Goal: Information Seeking & Learning: Learn about a topic

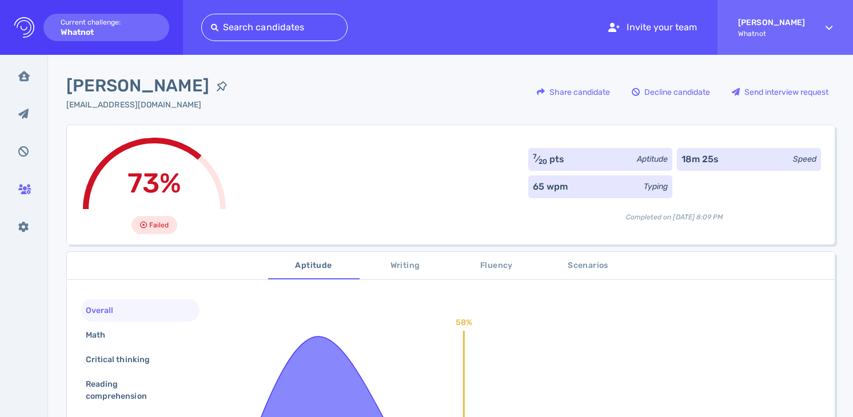
scroll to position [113, 0]
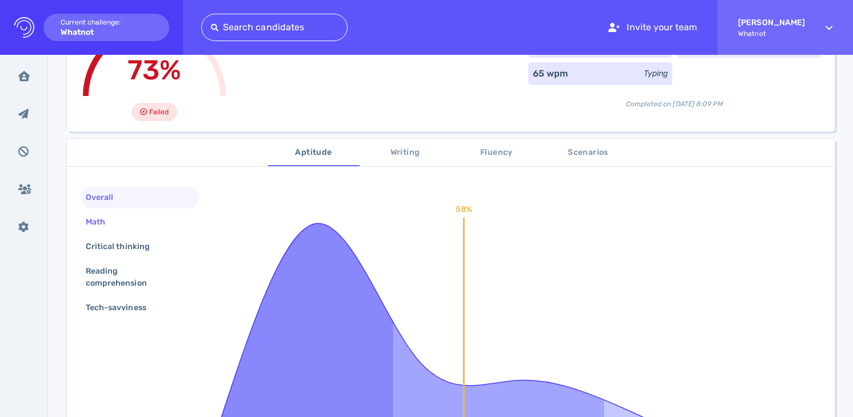
click at [97, 229] on div "Math" at bounding box center [100, 222] width 35 height 17
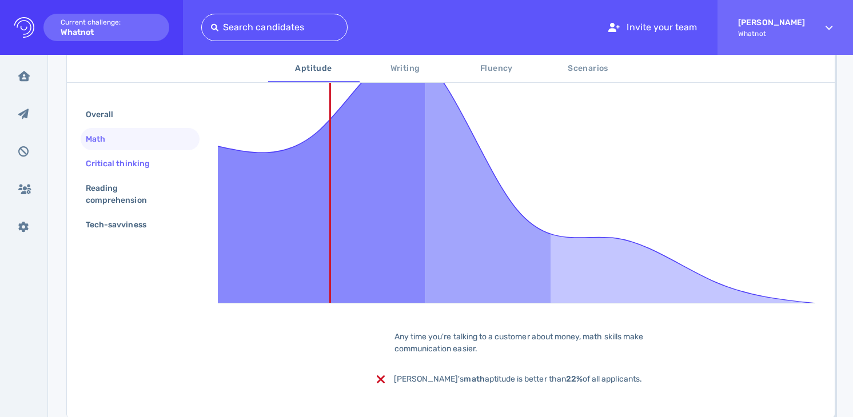
scroll to position [328, 0]
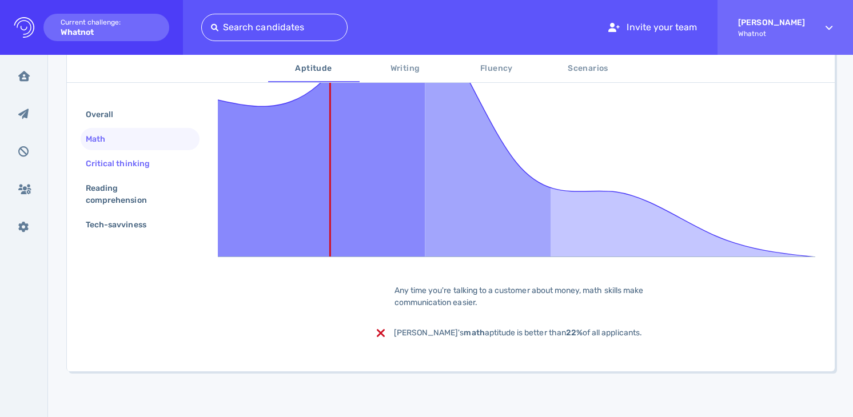
click at [105, 165] on div "Critical thinking" at bounding box center [123, 164] width 80 height 17
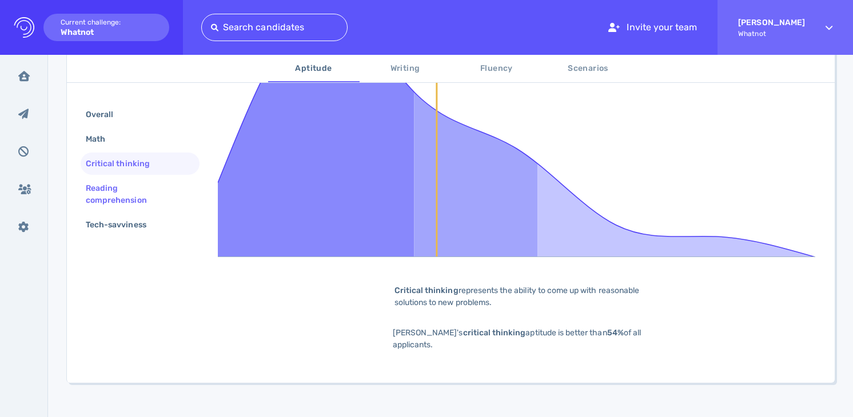
click at [105, 180] on div "Reading comprehension" at bounding box center [135, 194] width 104 height 29
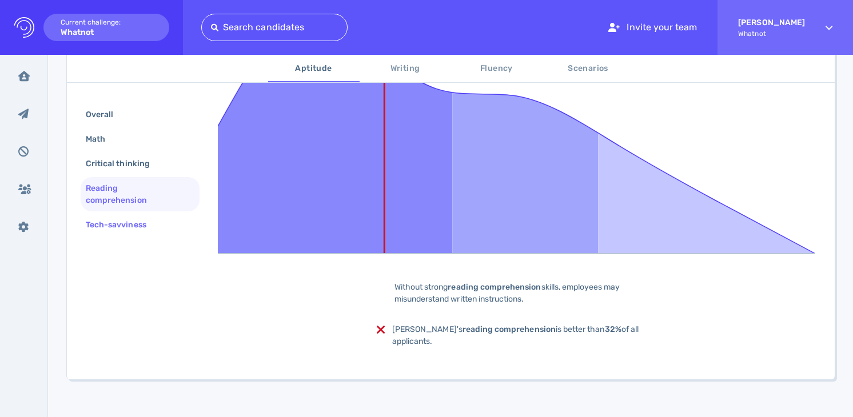
click at [108, 231] on div "Tech-savviness" at bounding box center [121, 225] width 77 height 17
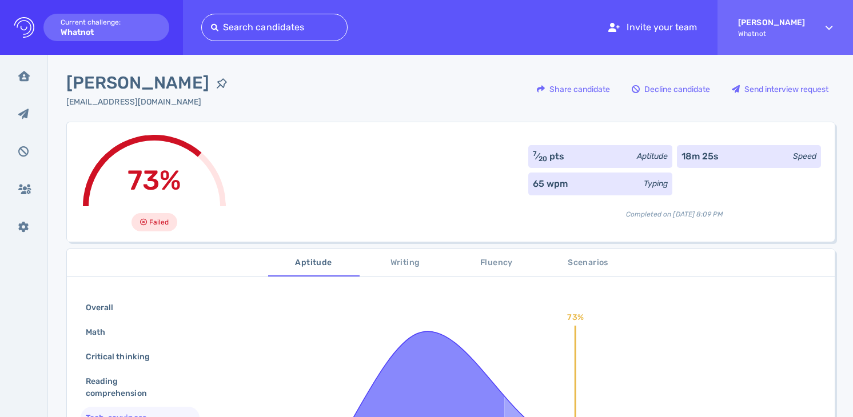
scroll to position [0, 0]
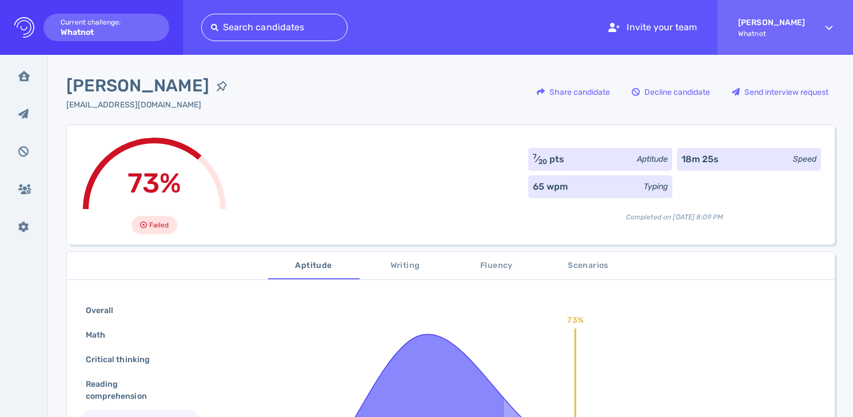
click at [407, 273] on button "Writing" at bounding box center [406, 265] width 92 height 27
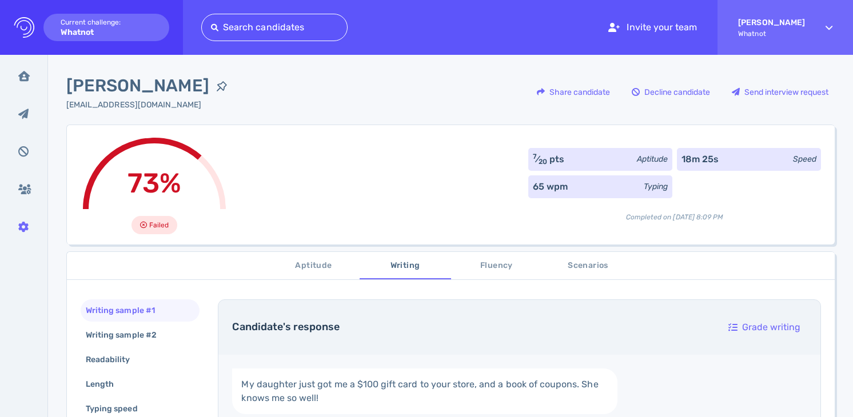
scroll to position [350, 0]
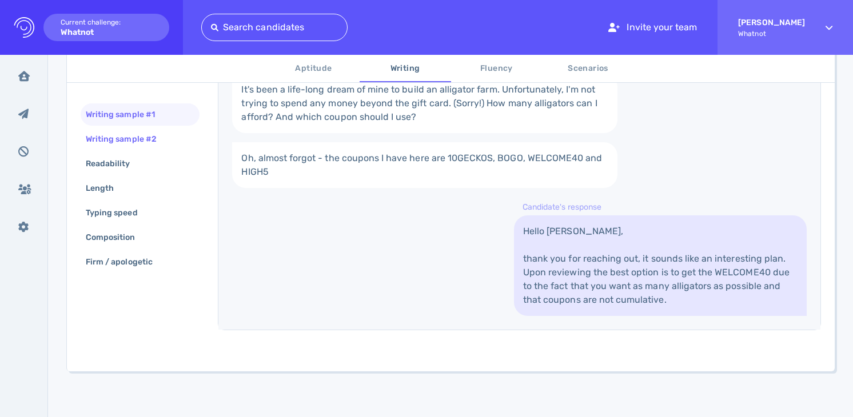
click at [109, 128] on div "Writing sample #2" at bounding box center [140, 139] width 119 height 22
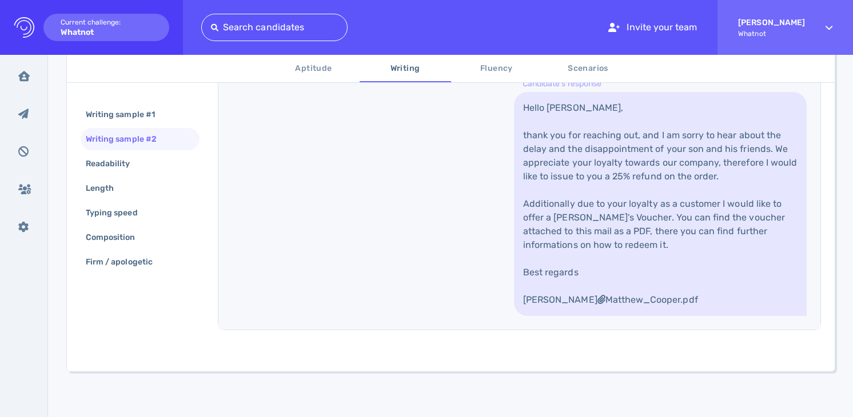
scroll to position [576, 0]
click at [113, 164] on div "Readability" at bounding box center [113, 164] width 61 height 17
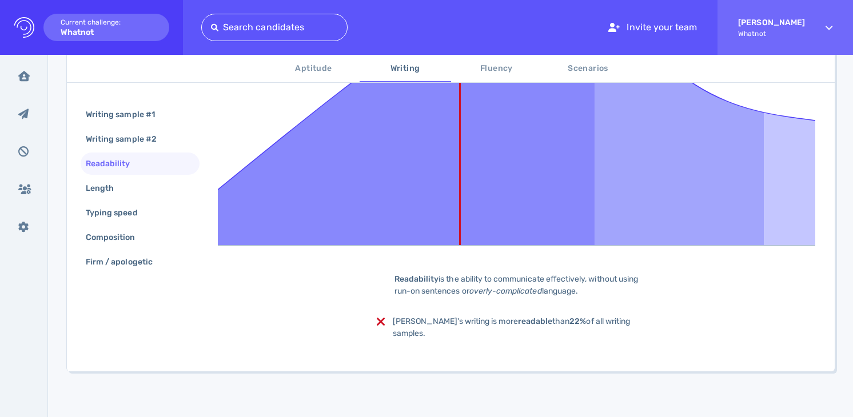
scroll to position [328, 0]
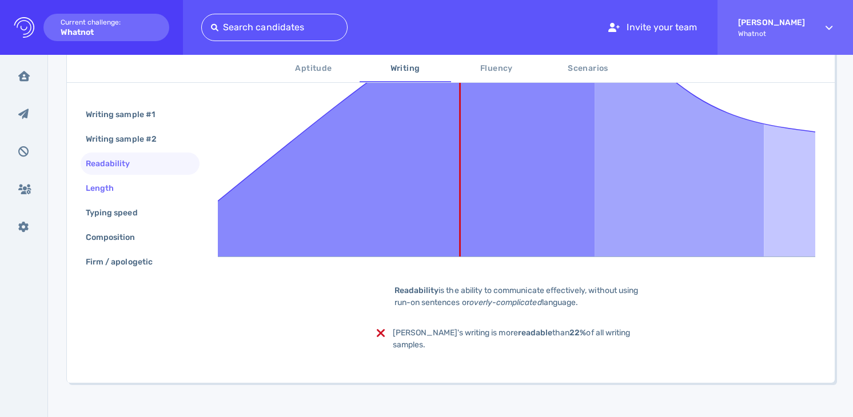
click at [115, 182] on div "Length" at bounding box center [105, 188] width 44 height 17
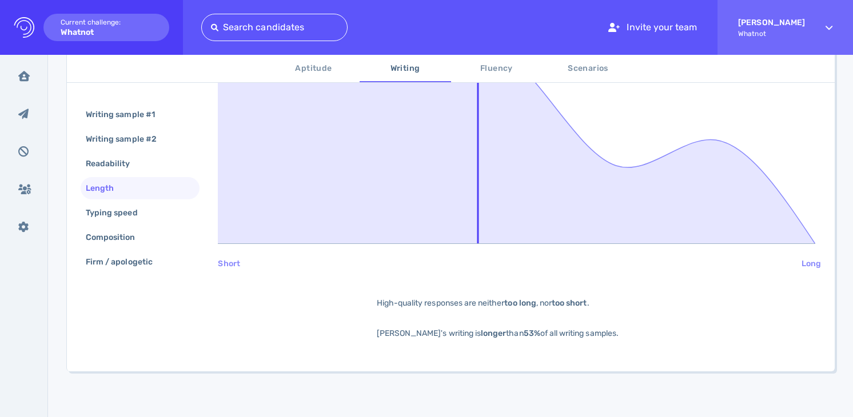
click at [503, 67] on span "Fluency" at bounding box center [497, 69] width 78 height 14
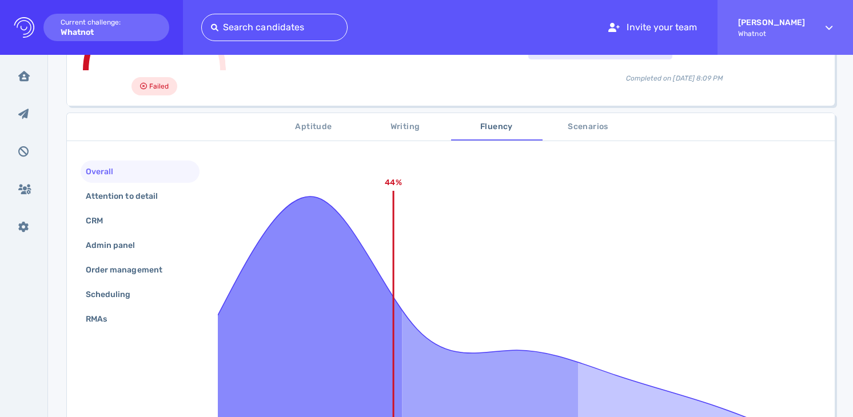
scroll to position [129, 0]
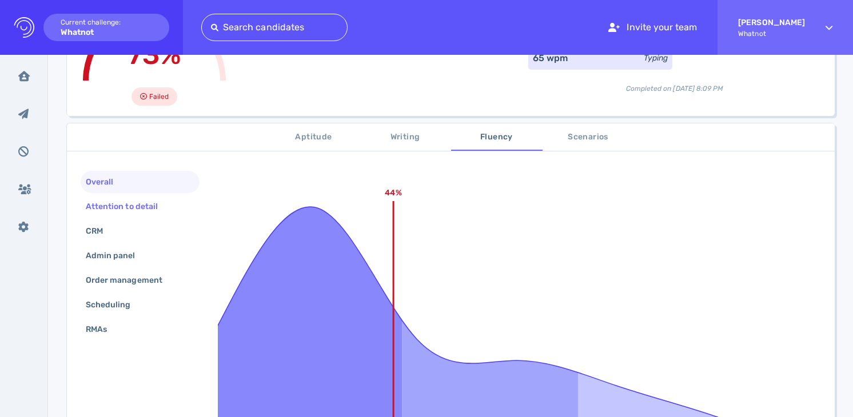
click at [149, 202] on div "Attention to detail" at bounding box center [127, 206] width 88 height 17
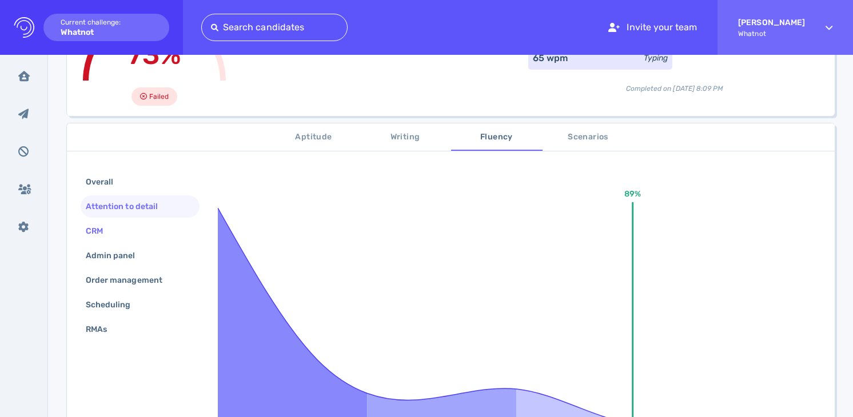
click at [120, 239] on div "CRM" at bounding box center [140, 231] width 119 height 22
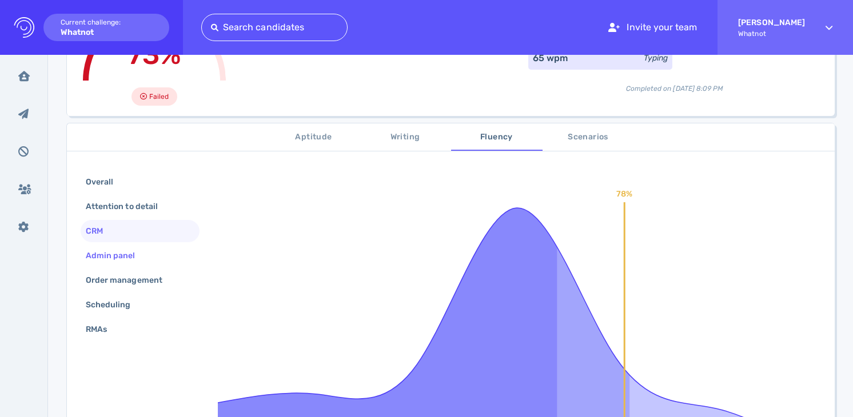
click at [147, 252] on div "Admin panel" at bounding box center [116, 256] width 66 height 17
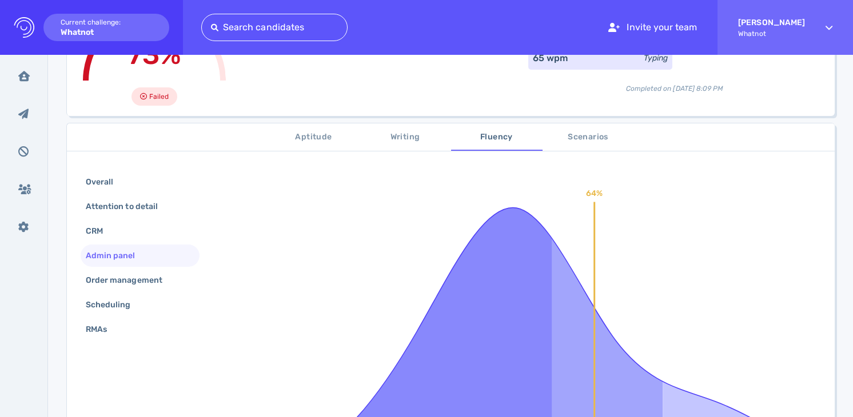
click at [156, 267] on div "Overall Attention to detail CRM Admin panel Order management Scheduling RMAs" at bounding box center [140, 257] width 119 height 172
click at [158, 279] on div "Order management" at bounding box center [129, 280] width 93 height 17
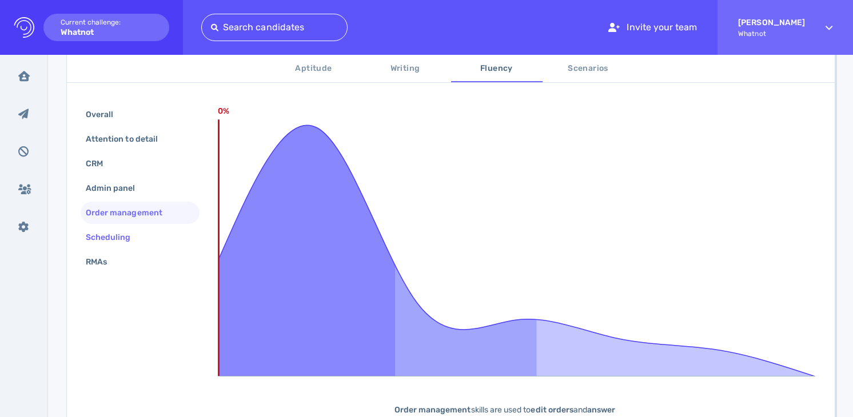
scroll to position [203, 0]
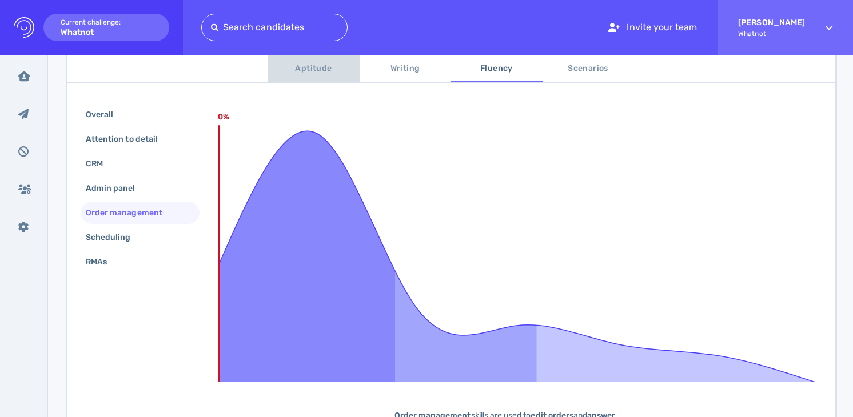
click at [319, 71] on span "Aptitude" at bounding box center [314, 69] width 78 height 14
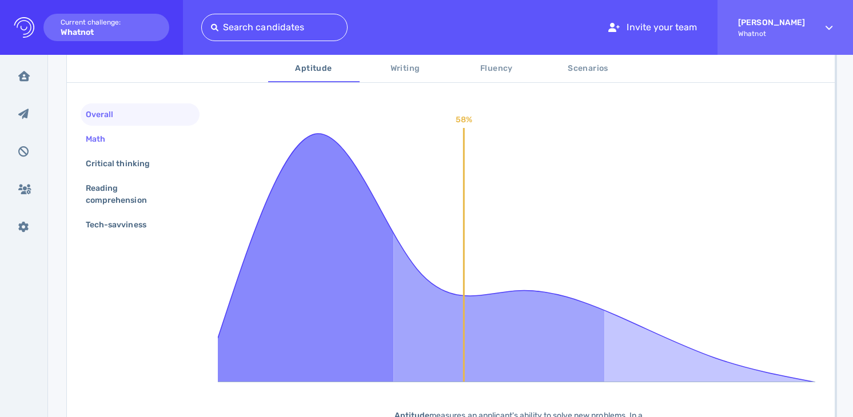
click at [119, 134] on div "Math" at bounding box center [140, 139] width 119 height 22
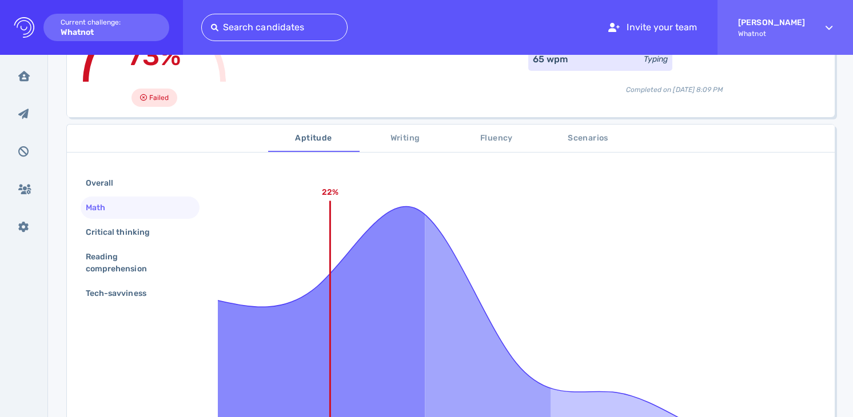
scroll to position [89, 0]
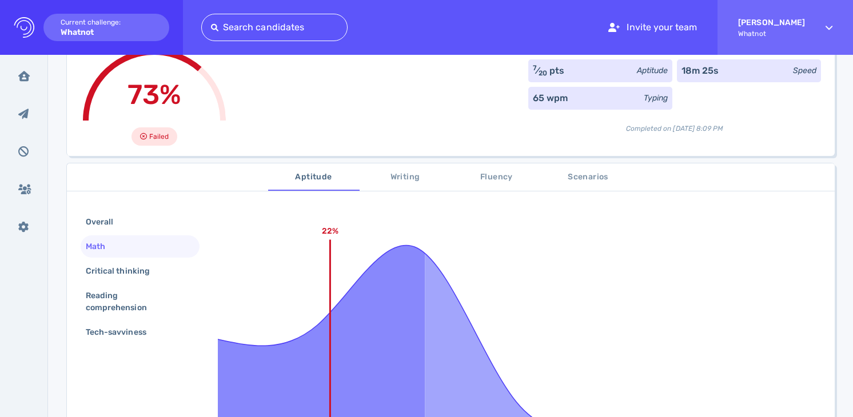
click at [584, 189] on button "Scenarios" at bounding box center [589, 177] width 92 height 27
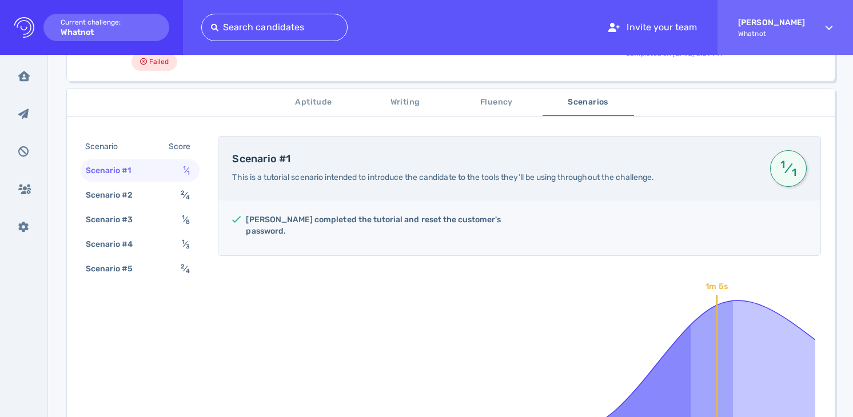
scroll to position [209, 0]
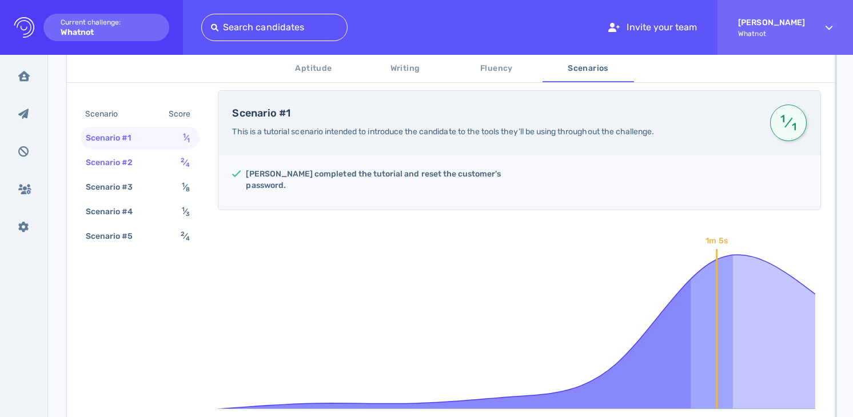
click at [156, 161] on div "Scenario #2 2 ⁄ 4" at bounding box center [140, 163] width 119 height 22
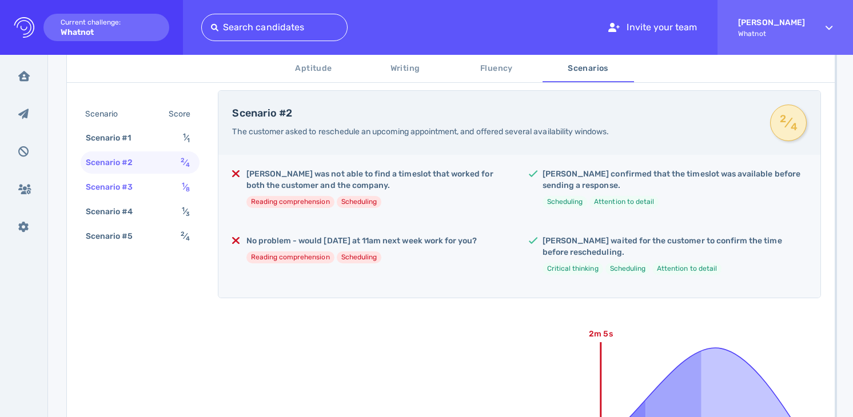
click at [146, 182] on div "Scenario #3 1 ⁄ 8" at bounding box center [140, 187] width 119 height 22
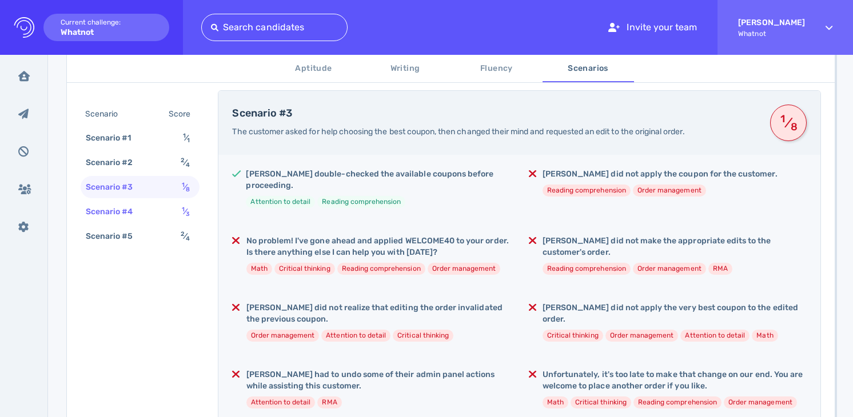
click at [167, 215] on div "Scenario #4 1 ⁄ 3" at bounding box center [140, 212] width 119 height 22
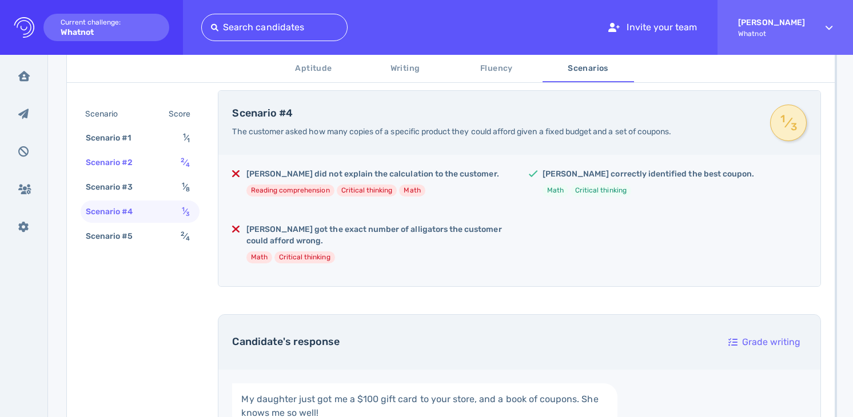
click at [130, 156] on div "Scenario #2" at bounding box center [114, 162] width 63 height 17
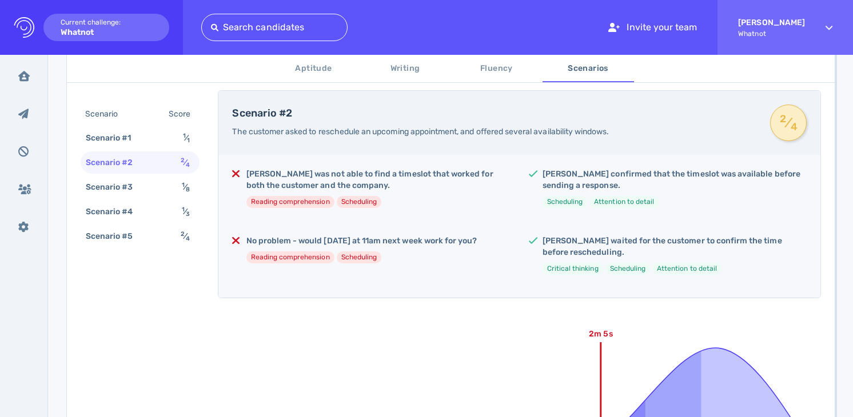
click at [136, 173] on div "Scenario #2 2 ⁄ 4" at bounding box center [140, 163] width 119 height 22
click at [143, 191] on div "Scenario #3" at bounding box center [114, 187] width 63 height 17
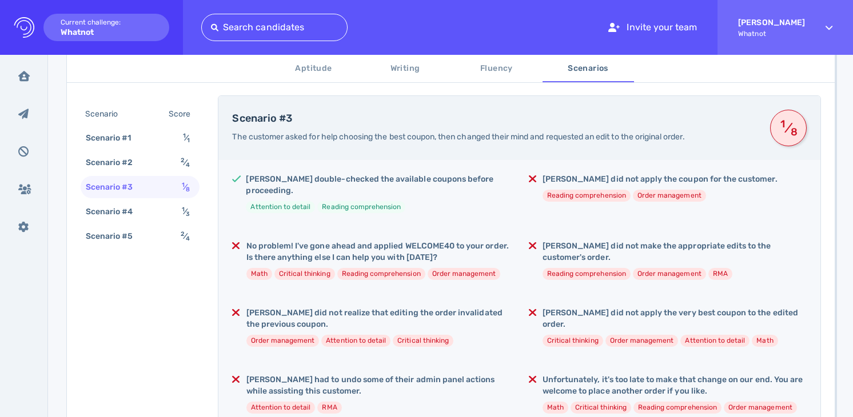
scroll to position [259, 0]
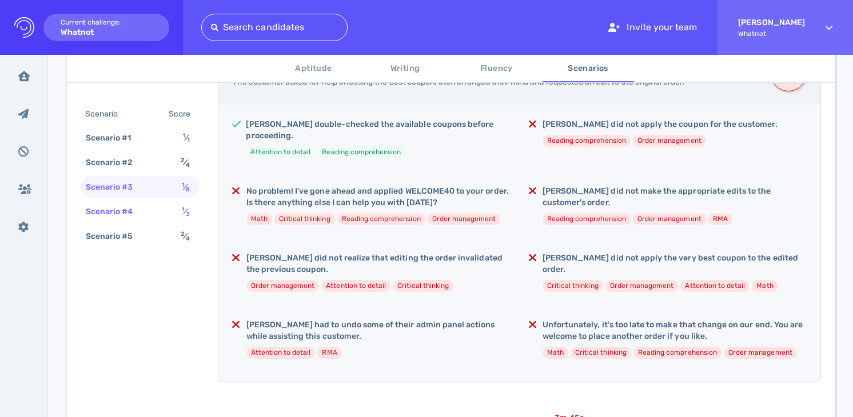
click at [150, 213] on div "Scenario #4 1 ⁄ 3" at bounding box center [140, 212] width 119 height 22
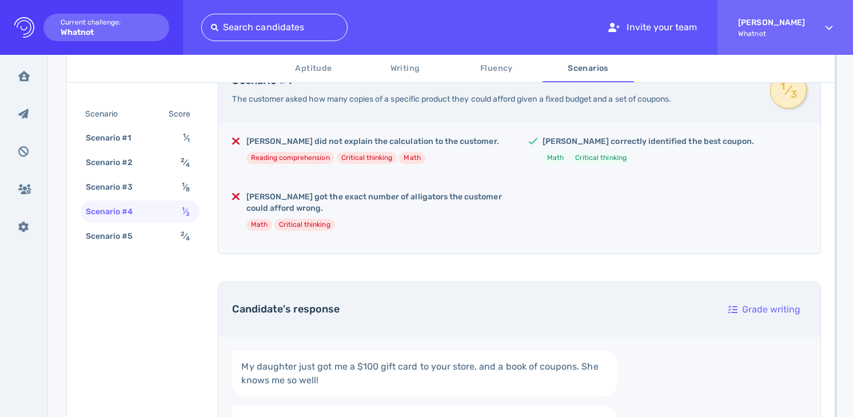
scroll to position [238, 0]
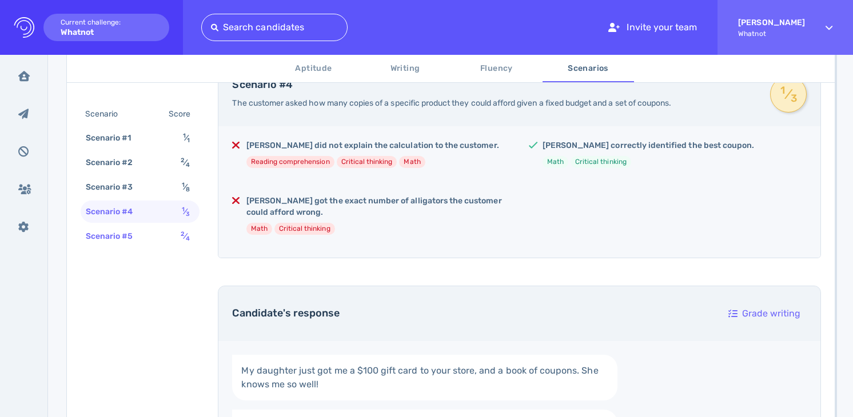
click at [171, 238] on div "Scenario #5 2 ⁄ 4" at bounding box center [140, 236] width 119 height 22
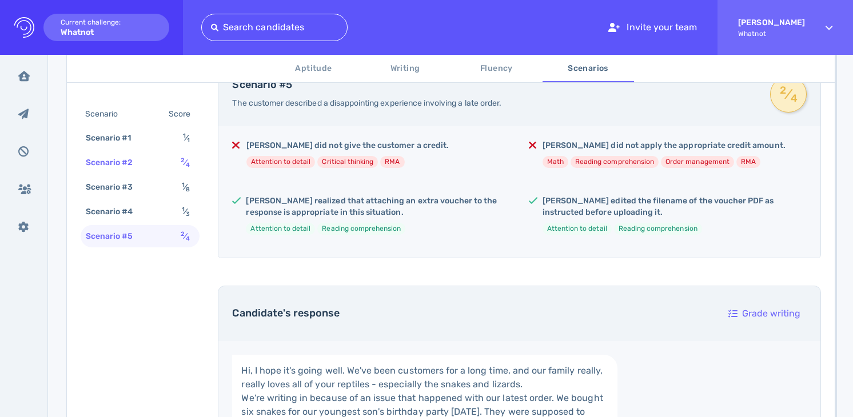
click at [119, 159] on div "Scenario #2" at bounding box center [114, 162] width 63 height 17
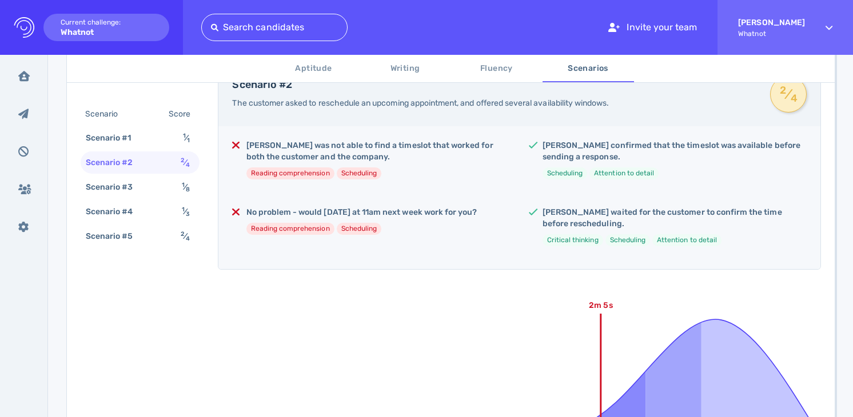
click at [314, 67] on span "Aptitude" at bounding box center [314, 69] width 78 height 14
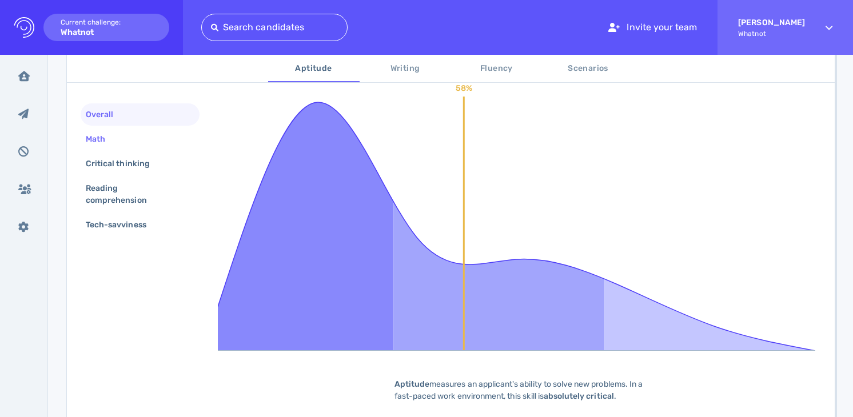
click at [116, 150] on div "Math" at bounding box center [140, 139] width 119 height 22
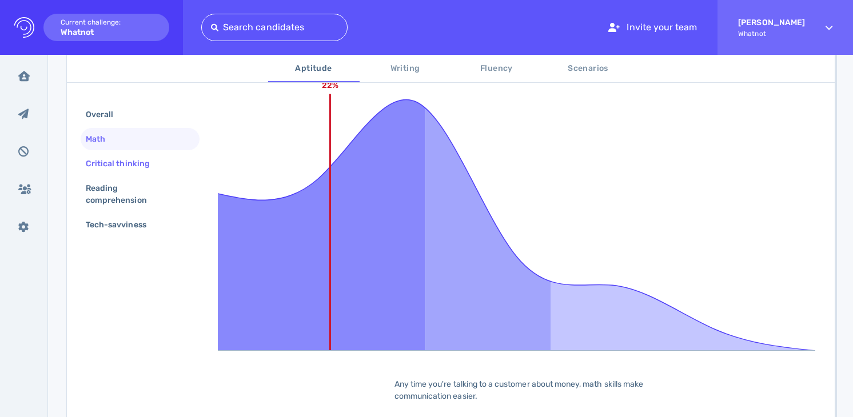
click at [116, 169] on div "Critical thinking" at bounding box center [123, 164] width 80 height 17
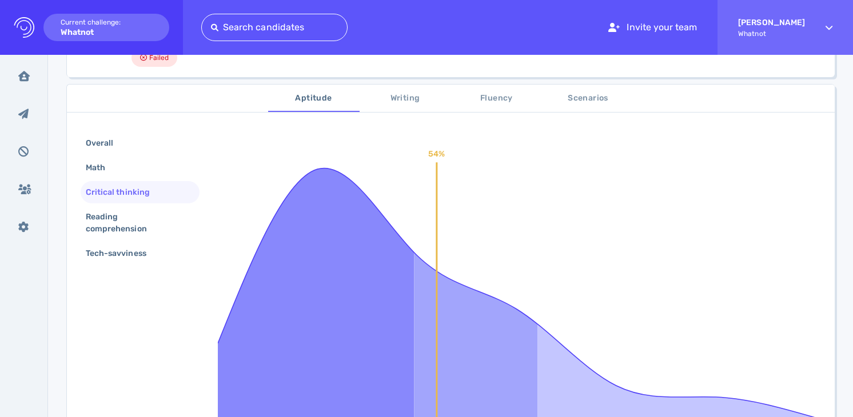
scroll to position [166, 0]
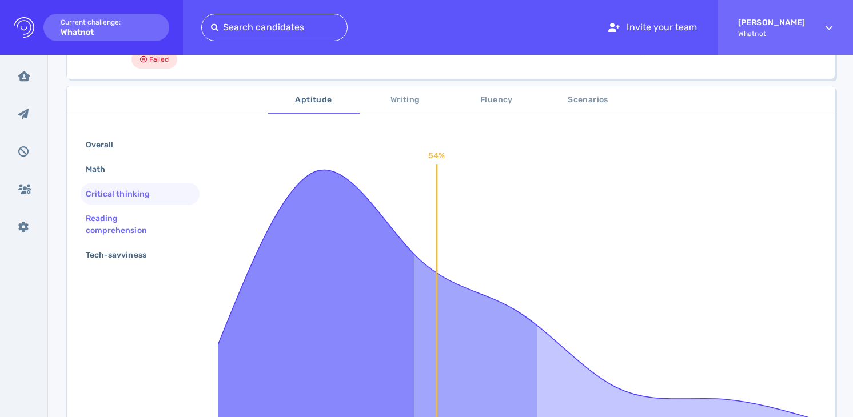
click at [121, 216] on div "Reading comprehension" at bounding box center [135, 224] width 104 height 29
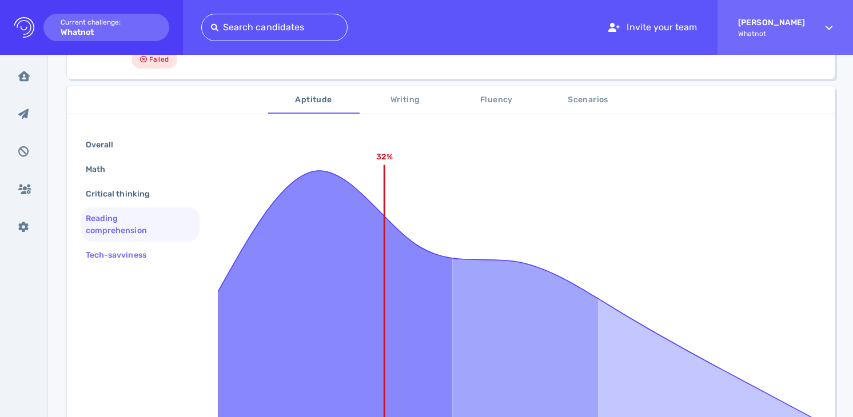
click at [166, 258] on div "Tech-savviness" at bounding box center [140, 255] width 119 height 22
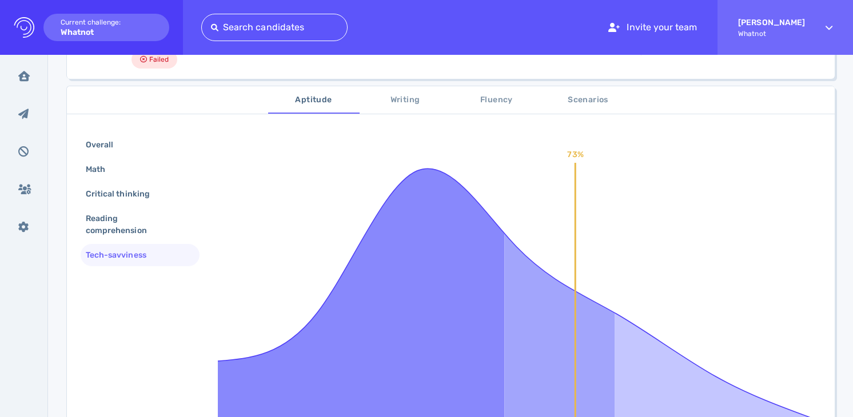
scroll to position [168, 0]
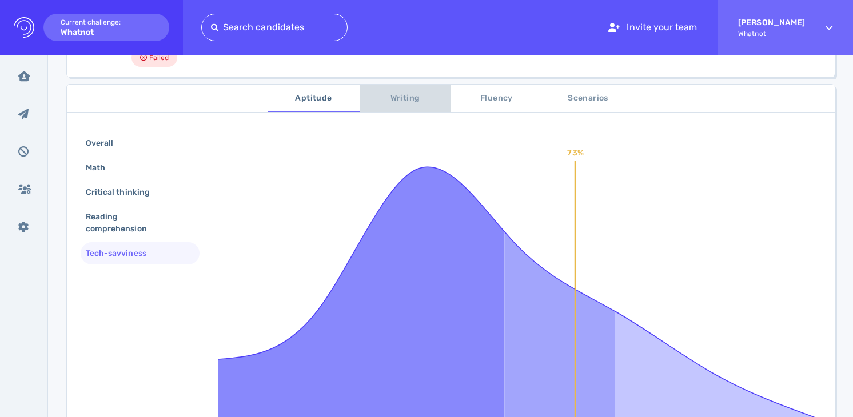
click at [411, 102] on span "Writing" at bounding box center [406, 99] width 78 height 14
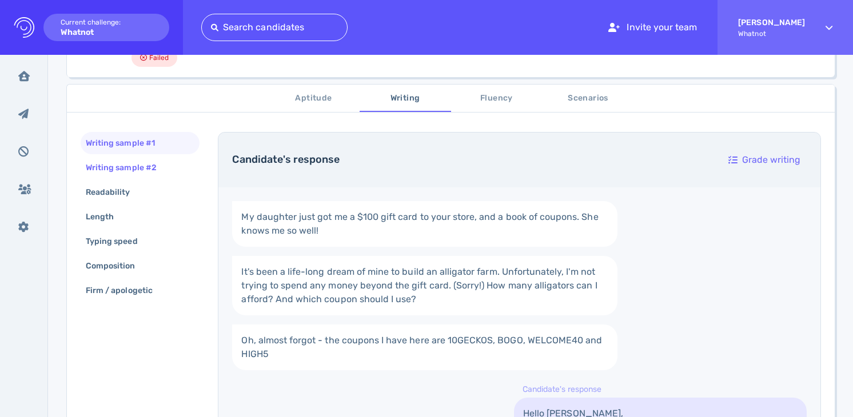
click at [128, 169] on div "Writing sample #2" at bounding box center [126, 168] width 87 height 17
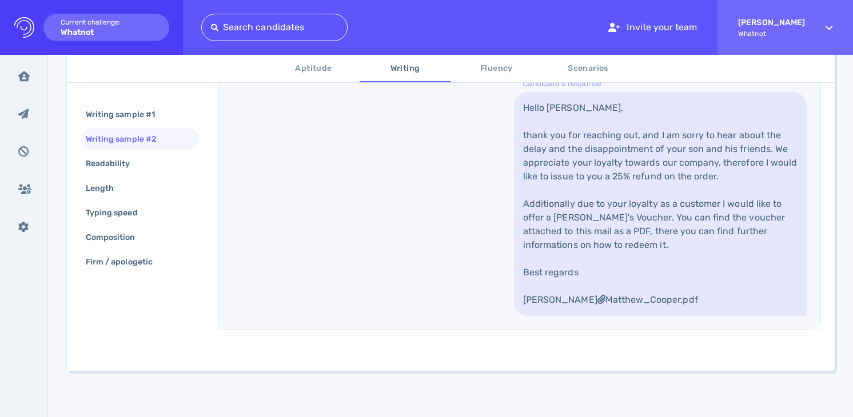
scroll to position [337, 0]
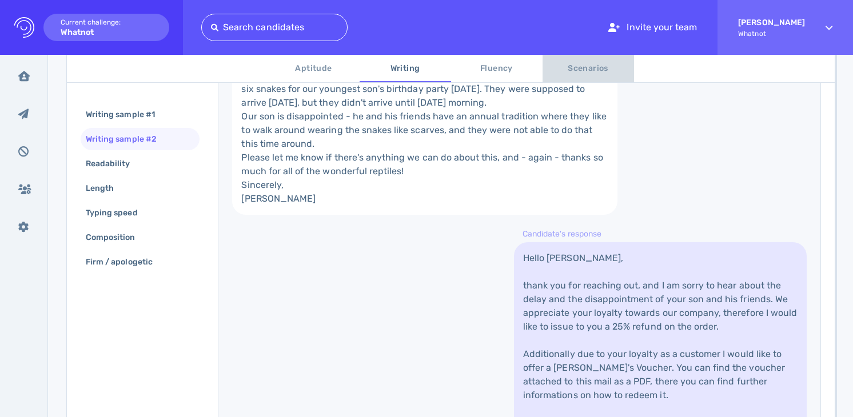
click at [564, 69] on span "Scenarios" at bounding box center [589, 69] width 78 height 14
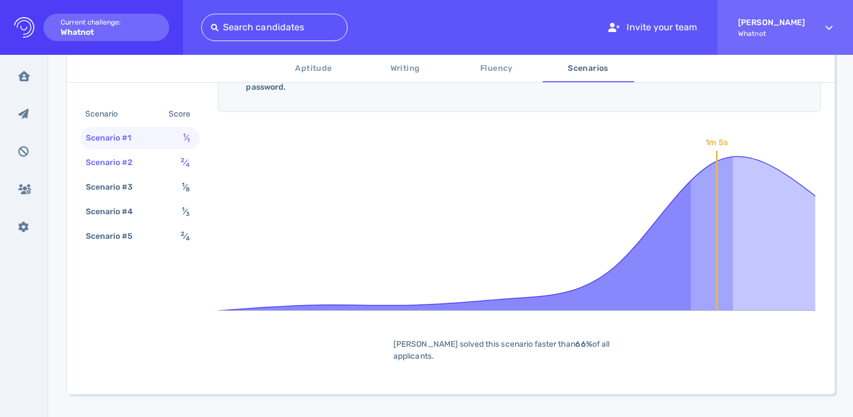
click at [170, 161] on div "Scenario #2 2 ⁄ 4" at bounding box center [140, 163] width 119 height 22
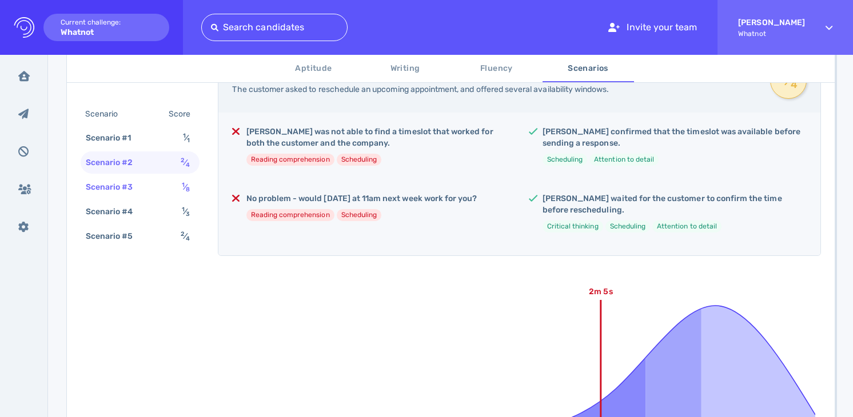
scroll to position [252, 0]
click at [125, 188] on div "Scenario #3" at bounding box center [114, 187] width 63 height 17
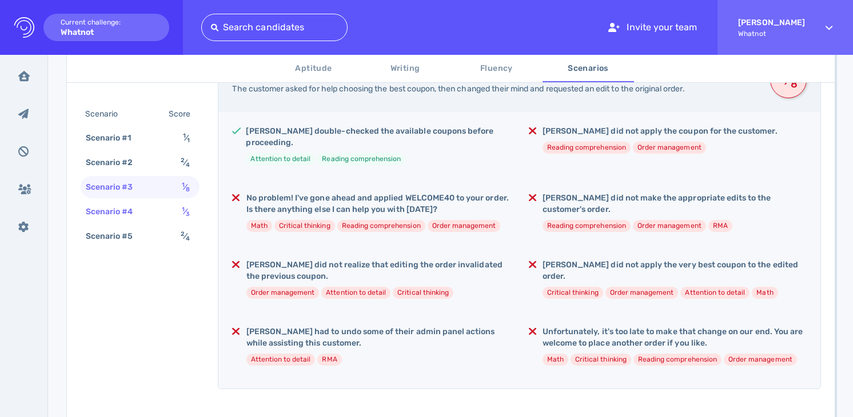
click at [126, 215] on div "Scenario #4" at bounding box center [114, 212] width 63 height 17
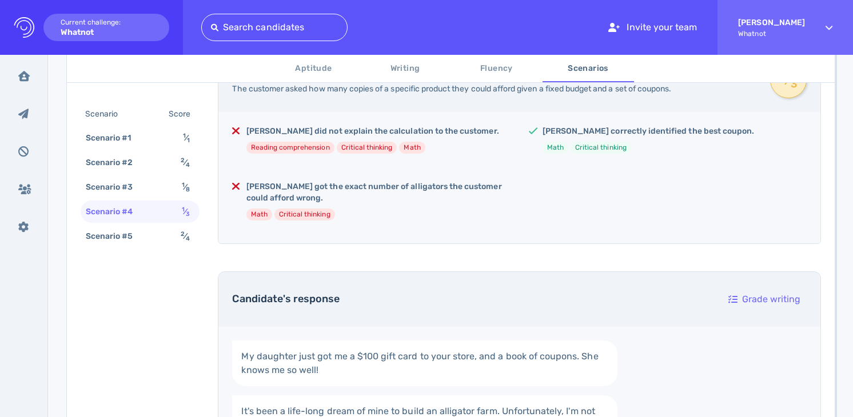
drag, startPoint x: 130, startPoint y: 230, endPoint x: 272, endPoint y: 213, distance: 142.9
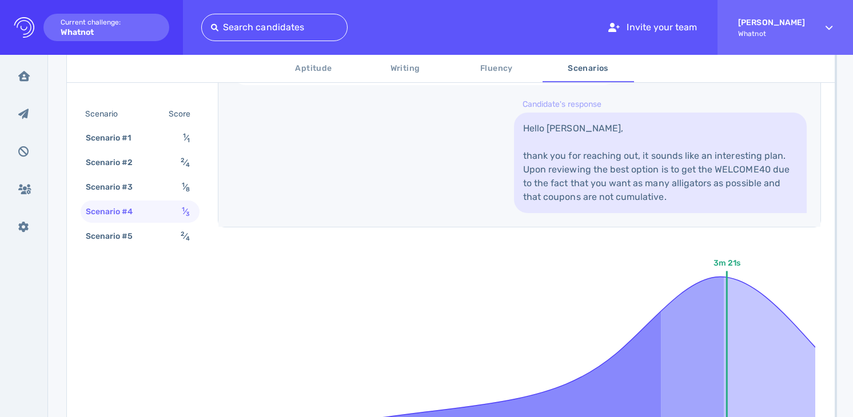
scroll to position [563, 0]
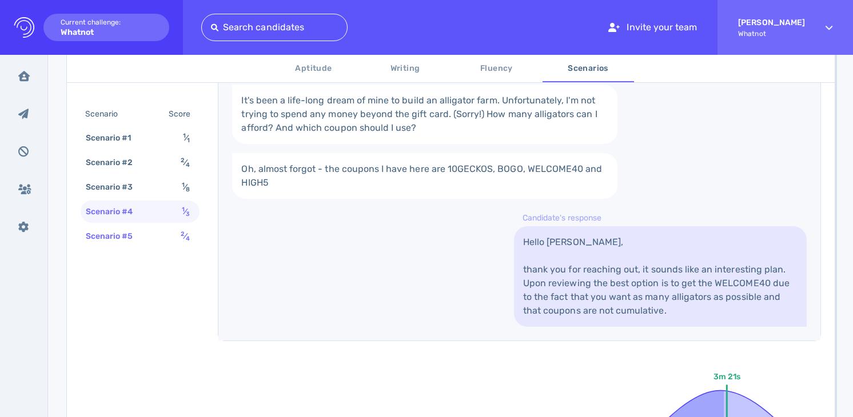
click at [119, 237] on div "Scenario #5" at bounding box center [114, 236] width 63 height 17
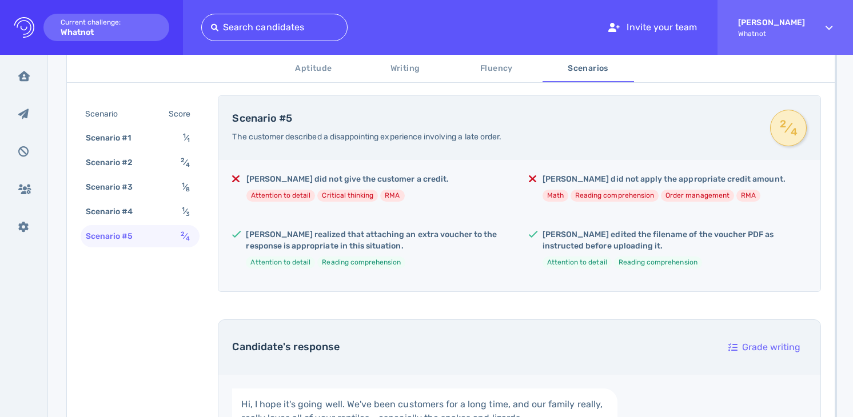
scroll to position [203, 0]
click at [112, 214] on div "Scenario #4" at bounding box center [114, 212] width 63 height 17
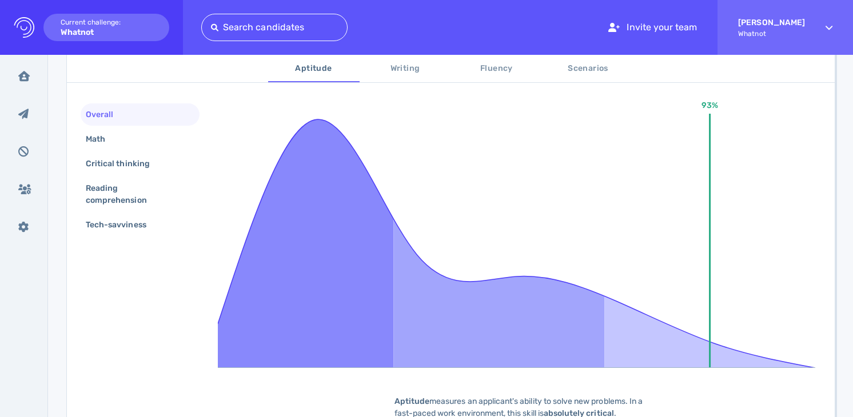
scroll to position [218, 0]
click at [108, 136] on div "Math" at bounding box center [100, 139] width 35 height 17
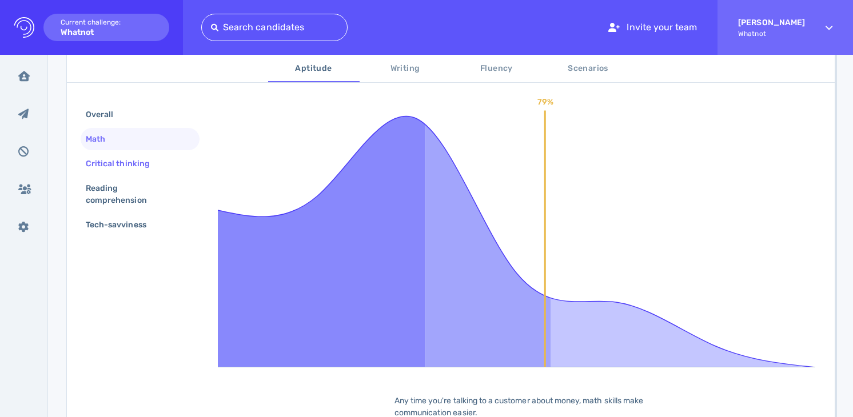
click at [103, 160] on div "Critical thinking" at bounding box center [123, 164] width 80 height 17
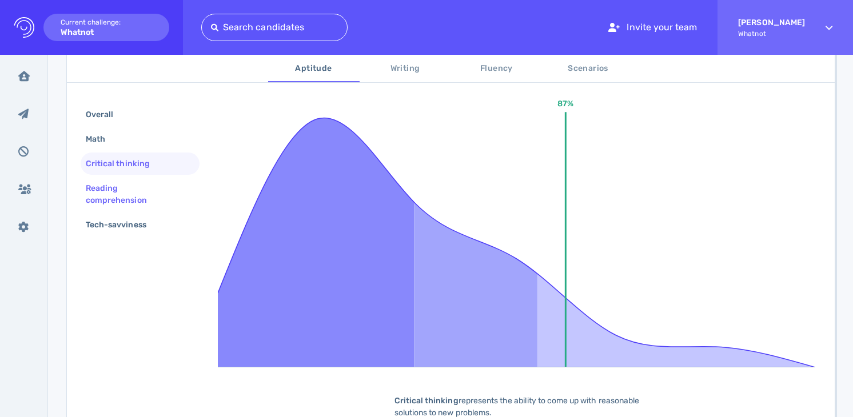
click at [119, 203] on div "Reading comprehension" at bounding box center [135, 194] width 104 height 29
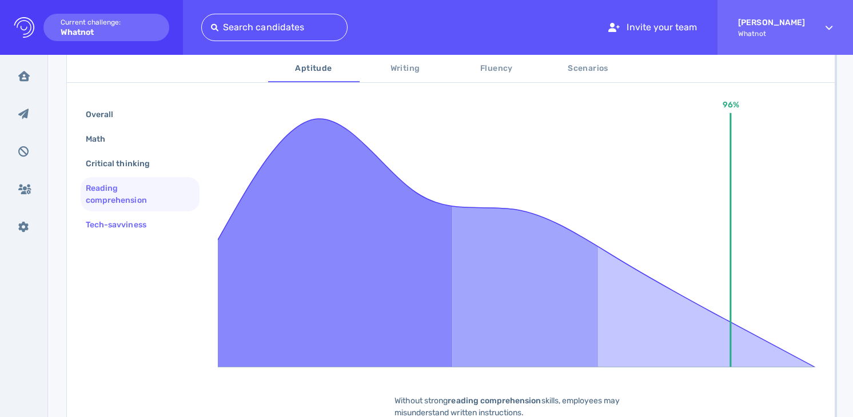
click at [126, 226] on div "Tech-savviness" at bounding box center [121, 225] width 77 height 17
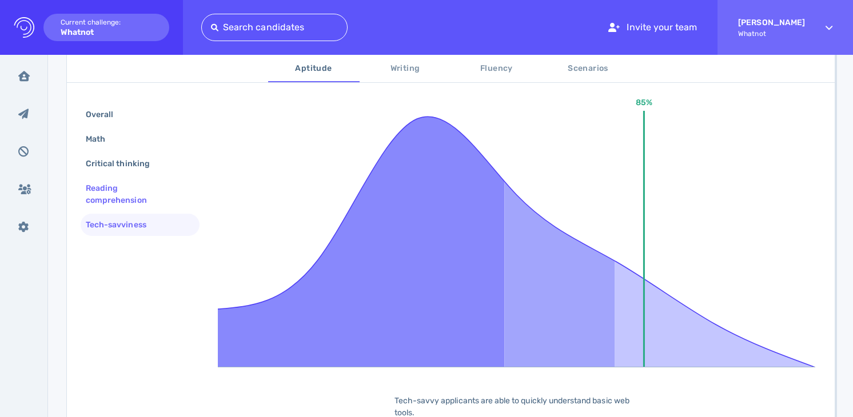
click at [116, 201] on div "Reading comprehension" at bounding box center [135, 194] width 104 height 29
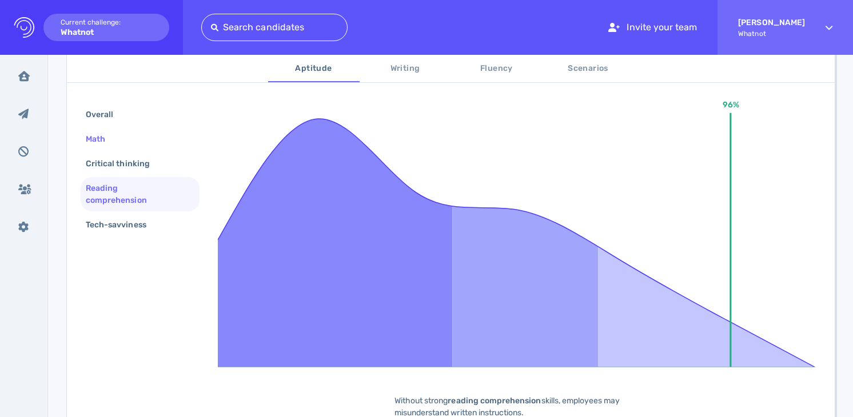
click at [114, 140] on div "Math" at bounding box center [100, 139] width 35 height 17
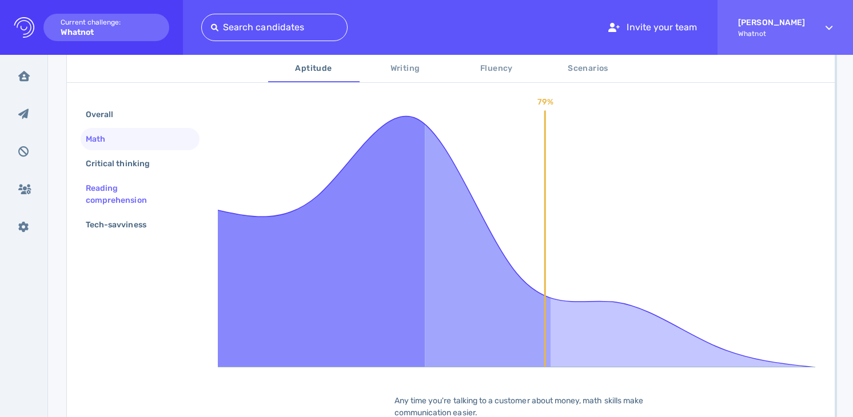
click at [115, 190] on div "Reading comprehension" at bounding box center [135, 194] width 104 height 29
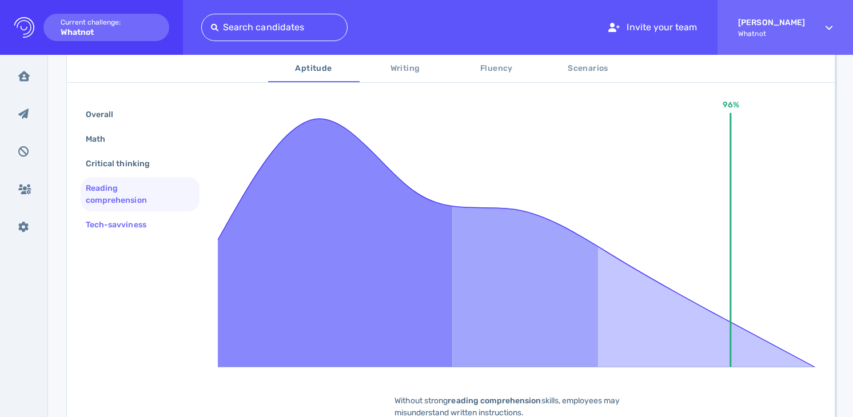
click at [116, 223] on div "Tech-savviness" at bounding box center [121, 225] width 77 height 17
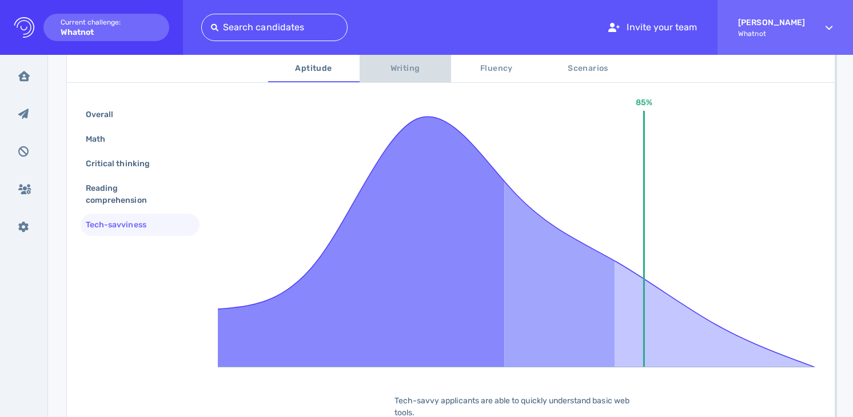
click at [401, 67] on span "Writing" at bounding box center [406, 69] width 78 height 14
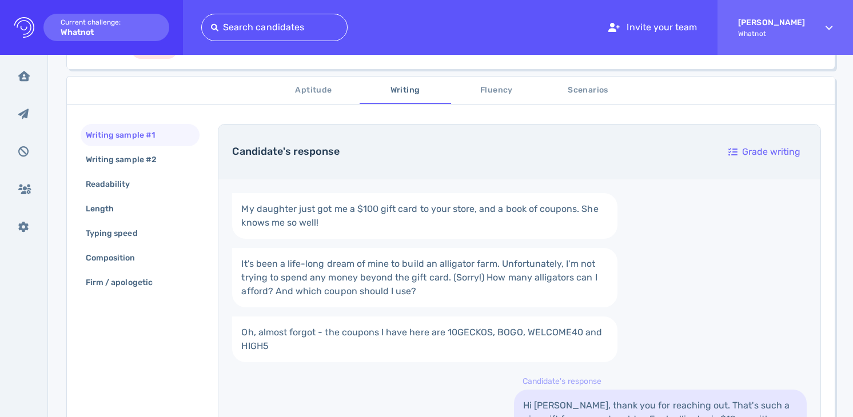
scroll to position [101, 0]
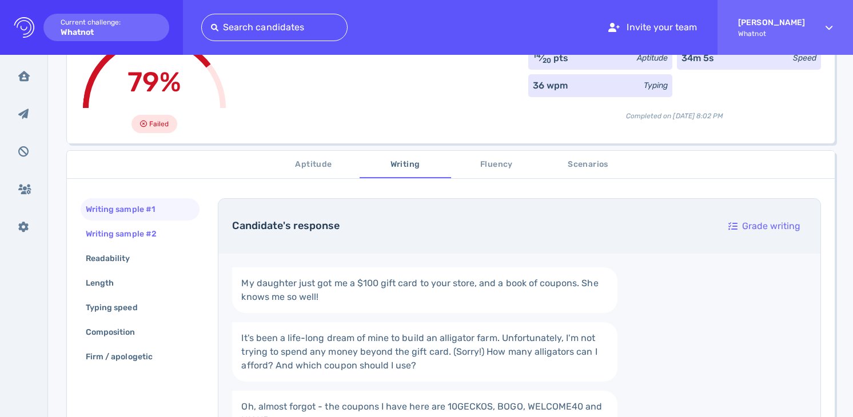
click at [141, 235] on div "Writing sample #2" at bounding box center [126, 234] width 87 height 17
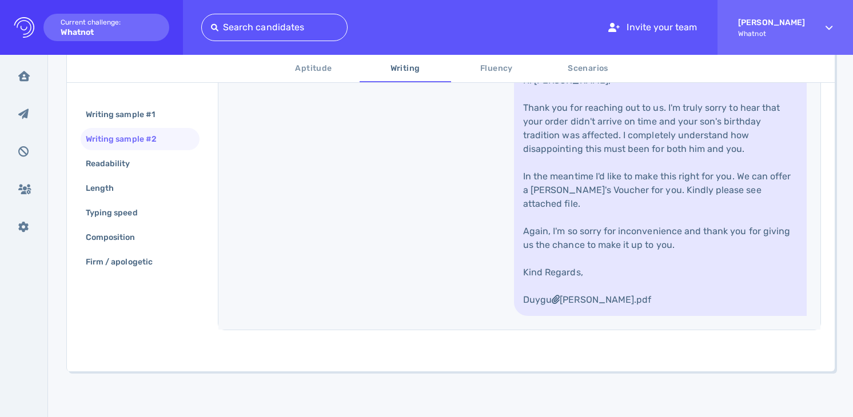
scroll to position [593, 0]
click at [501, 73] on span "Fluency" at bounding box center [497, 69] width 78 height 14
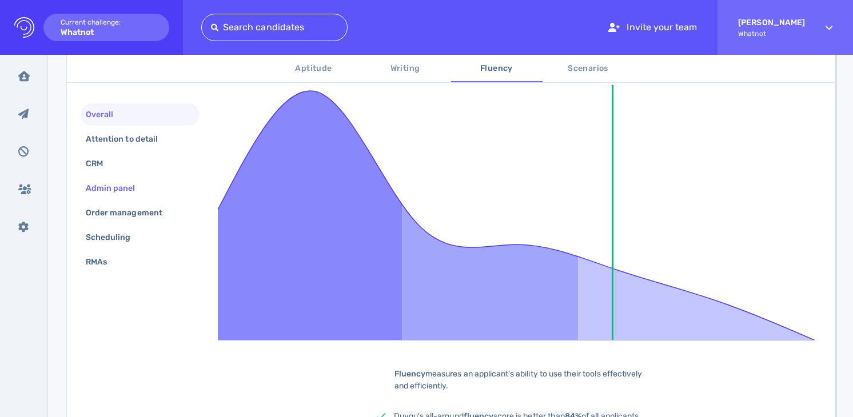
scroll to position [140, 0]
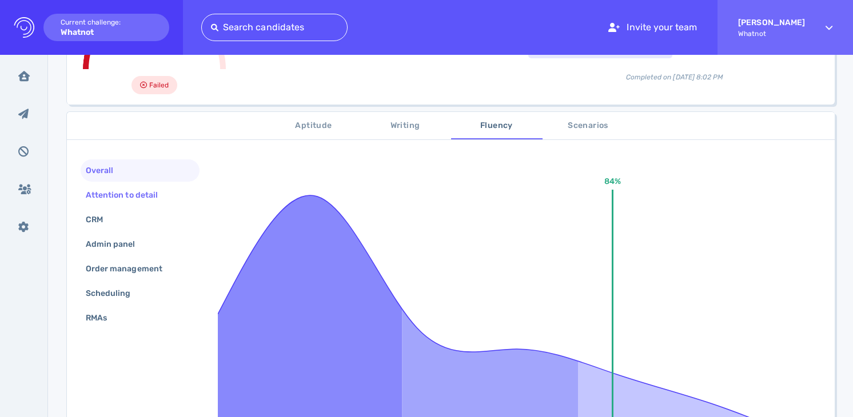
click at [97, 188] on div "Attention to detail" at bounding box center [127, 195] width 88 height 17
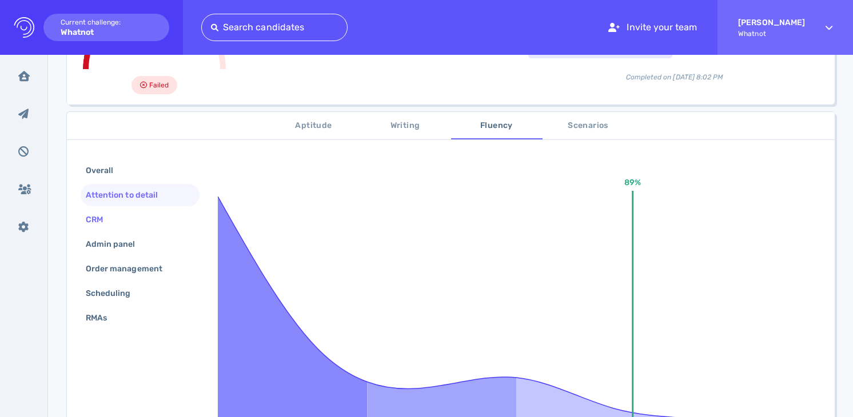
click at [96, 213] on div "CRM" at bounding box center [99, 220] width 33 height 17
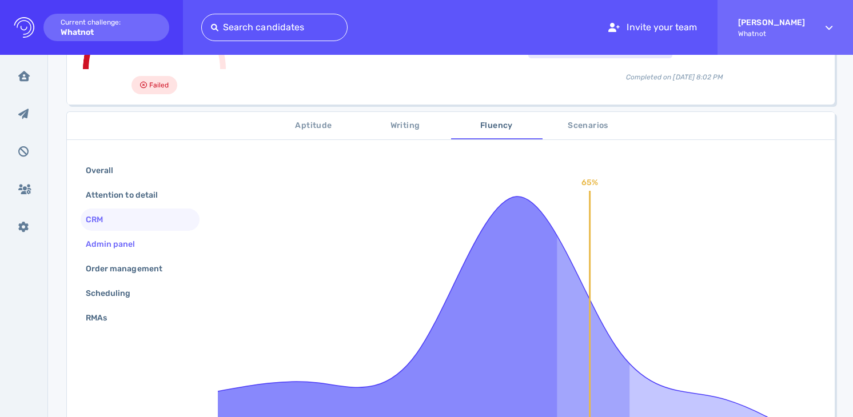
click at [104, 243] on div "Admin panel" at bounding box center [116, 244] width 66 height 17
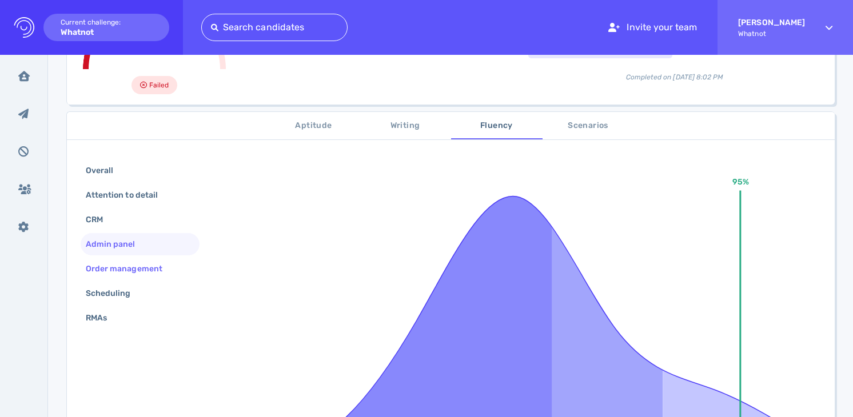
click at [115, 264] on div "Order management" at bounding box center [129, 269] width 93 height 17
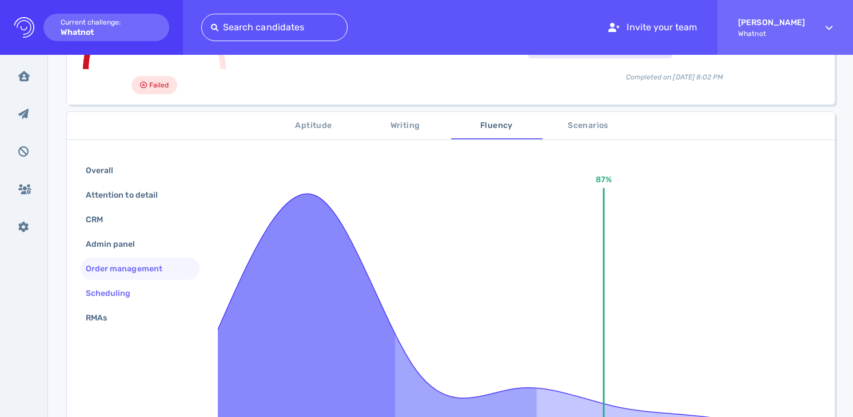
click at [112, 291] on div "Scheduling" at bounding box center [113, 293] width 61 height 17
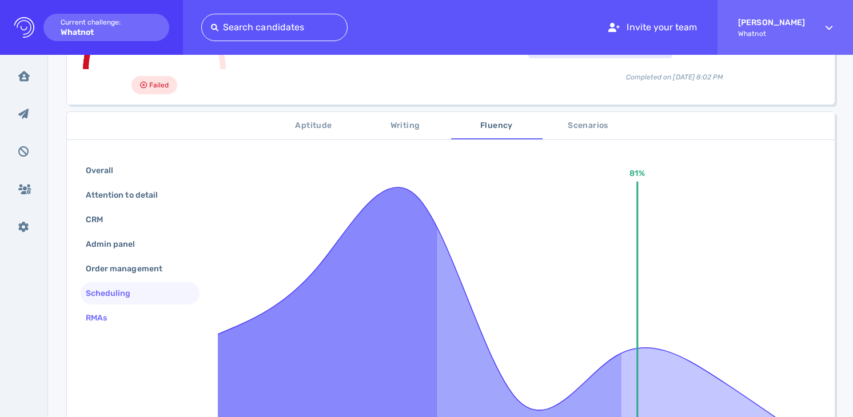
click at [120, 311] on div "RMAs" at bounding box center [101, 318] width 37 height 17
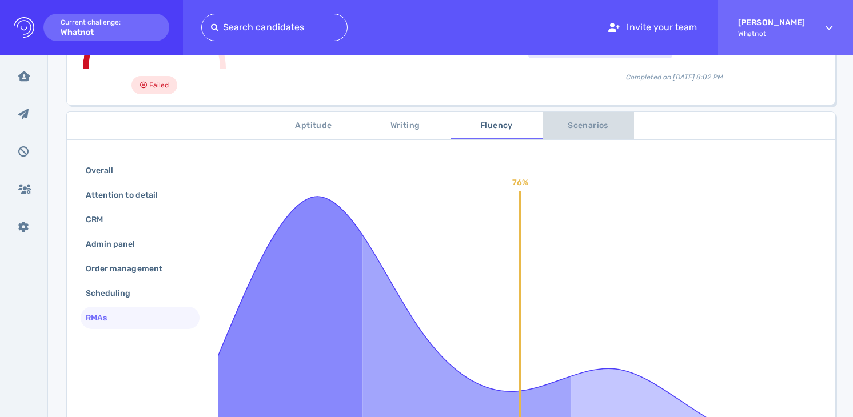
click at [598, 124] on span "Scenarios" at bounding box center [589, 126] width 78 height 14
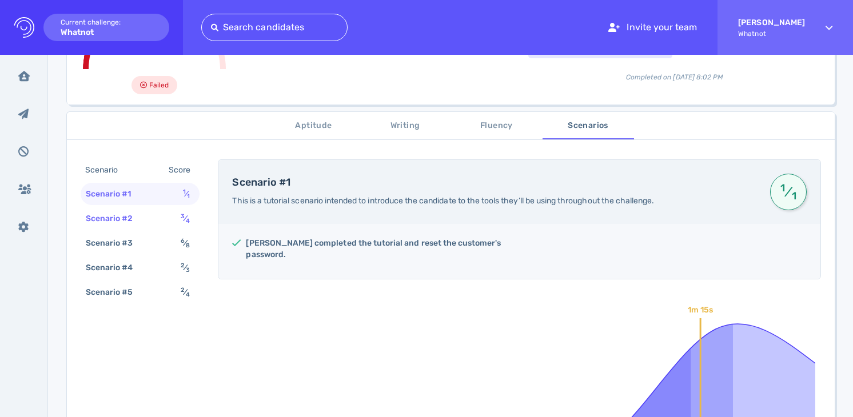
click at [121, 218] on div "Scenario #2" at bounding box center [114, 218] width 63 height 17
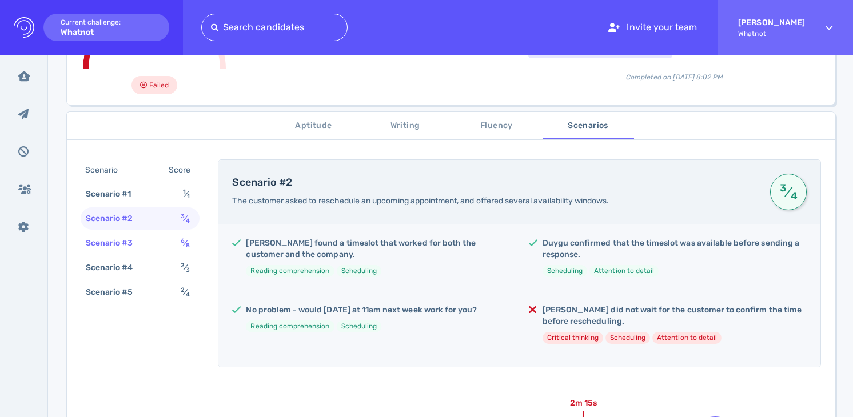
click at [122, 245] on div "Scenario #3" at bounding box center [114, 243] width 63 height 17
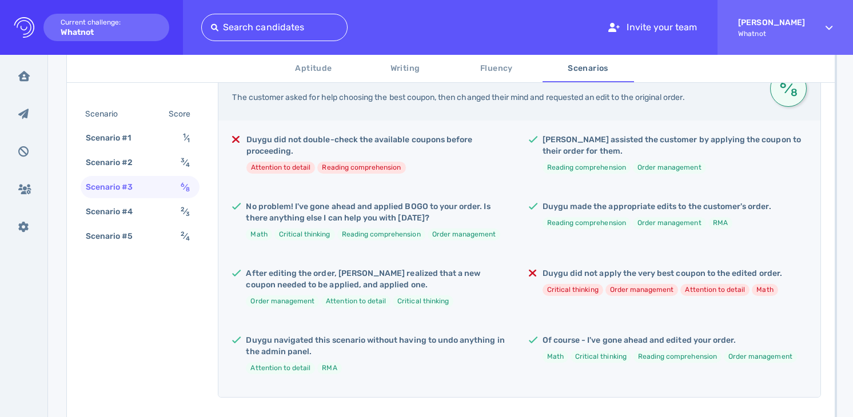
scroll to position [245, 0]
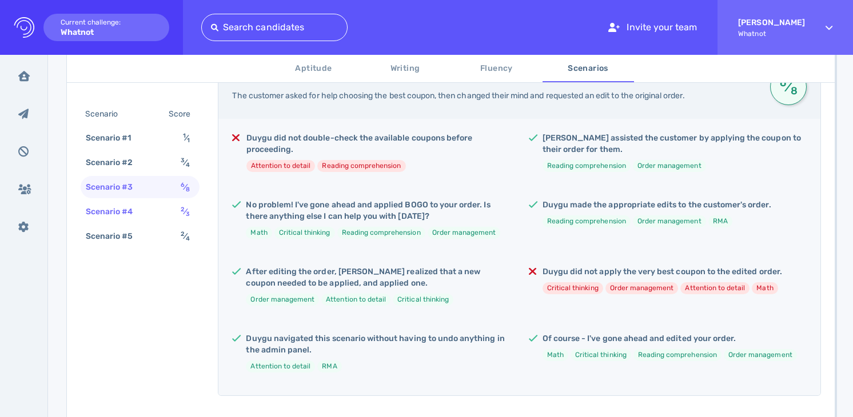
click at [137, 204] on div "Scenario #4" at bounding box center [114, 212] width 63 height 17
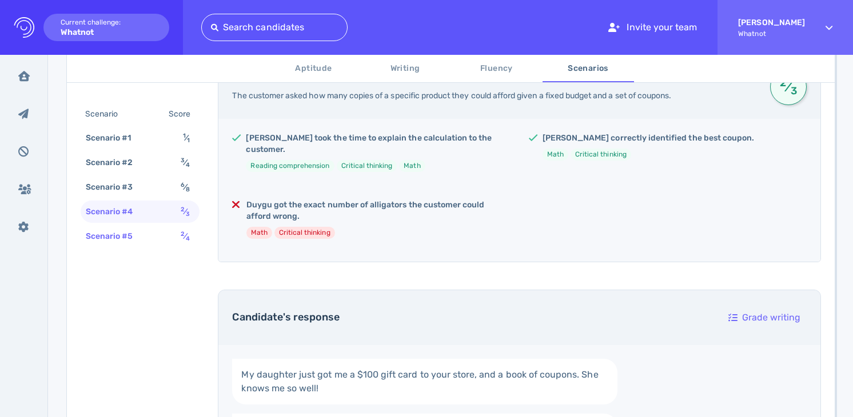
click at [119, 237] on div "Scenario #5" at bounding box center [114, 236] width 63 height 17
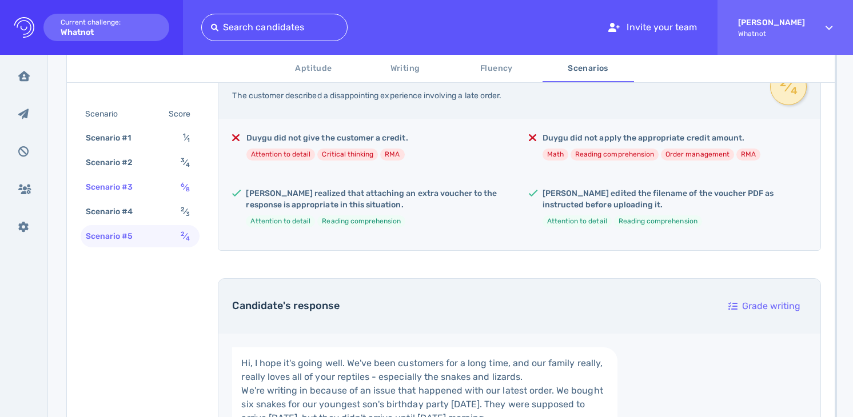
click at [135, 184] on div "Scenario #3" at bounding box center [114, 187] width 63 height 17
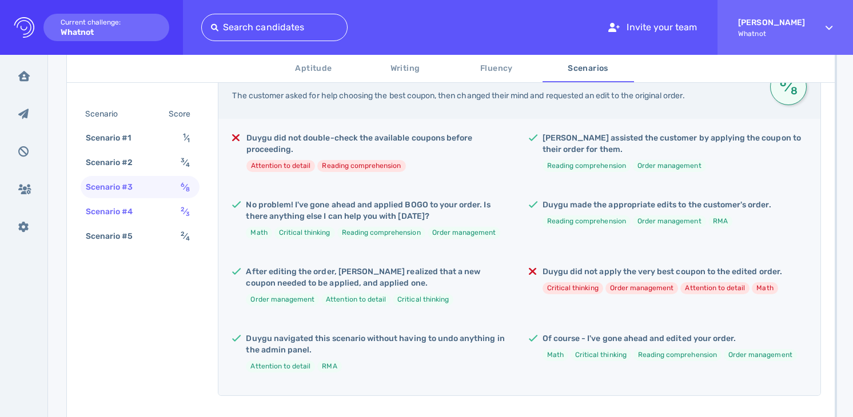
click at [132, 210] on div "Scenario #4" at bounding box center [114, 212] width 63 height 17
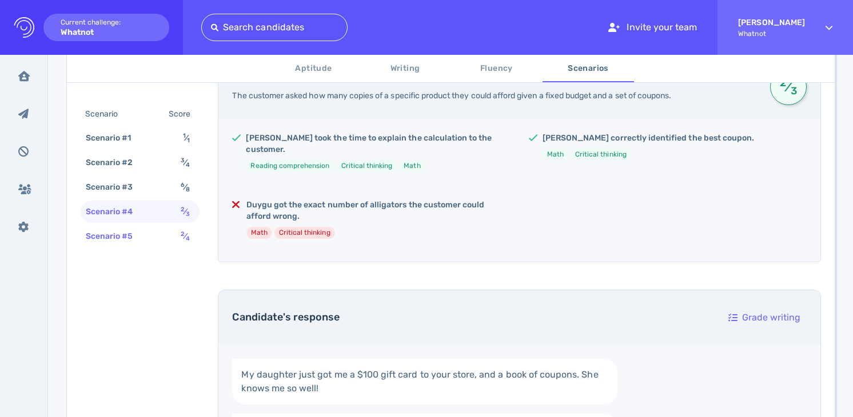
click at [115, 237] on div "Scenario #5" at bounding box center [114, 236] width 63 height 17
